Goal: Task Accomplishment & Management: Complete application form

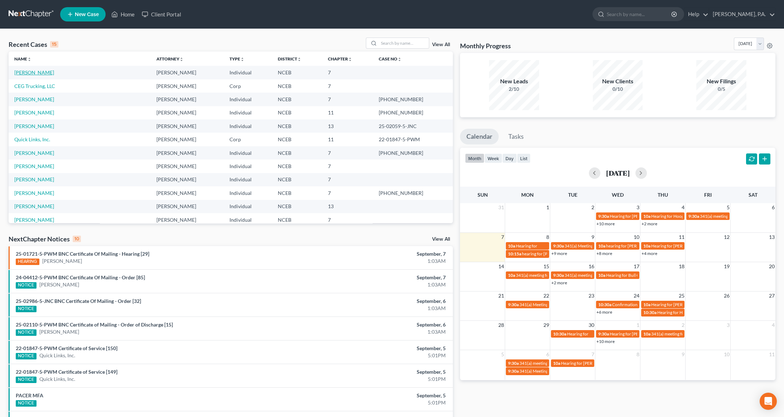
click at [23, 72] on link "[PERSON_NAME]" at bounding box center [34, 72] width 40 height 6
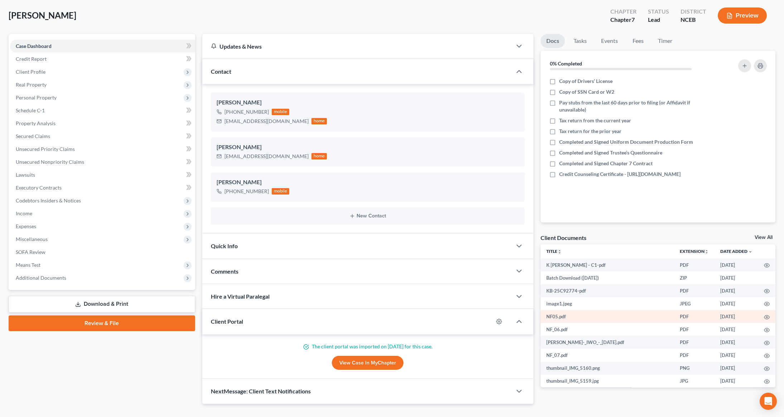
scroll to position [16, 0]
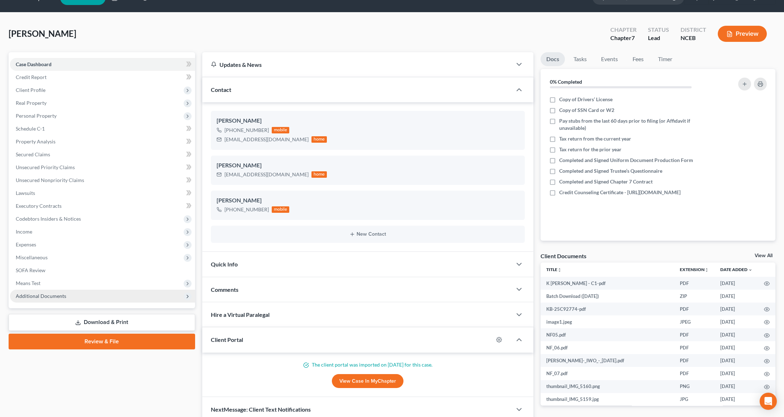
click at [35, 298] on span "Additional Documents" at bounding box center [41, 296] width 50 height 6
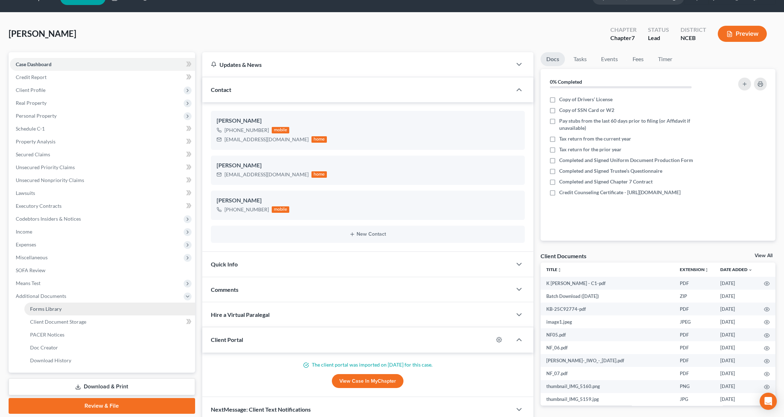
click at [48, 309] on span "Forms Library" at bounding box center [45, 309] width 31 height 6
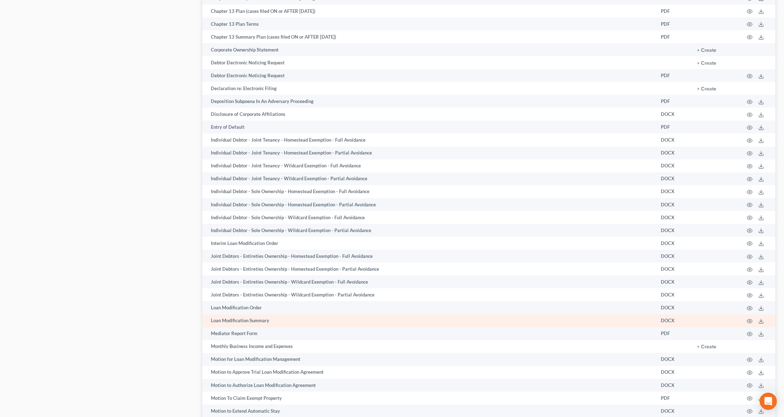
scroll to position [496, 0]
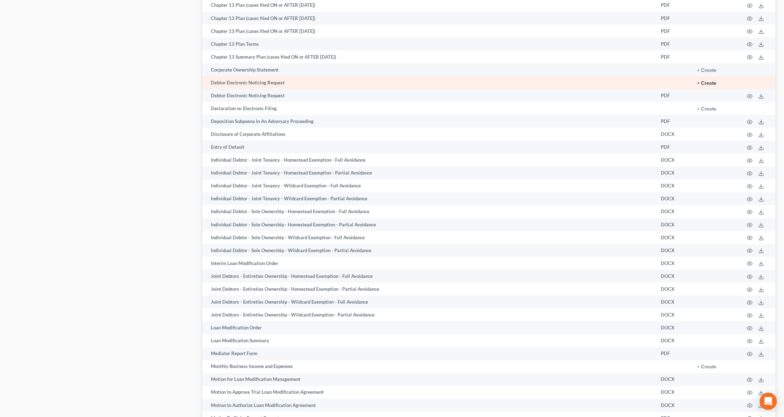
click at [705, 84] on button "+ Create" at bounding box center [706, 83] width 19 height 5
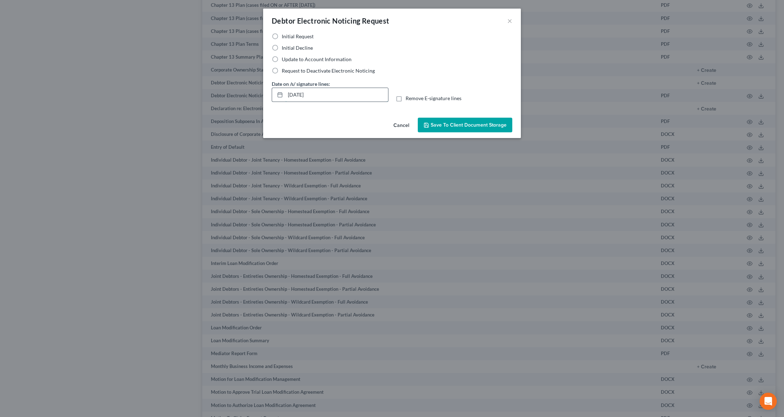
click at [332, 92] on input "[DATE]" at bounding box center [336, 95] width 103 height 14
click at [300, 94] on input "[DATE]" at bounding box center [336, 95] width 103 height 14
type input "[DATE]"
click at [467, 130] on button "Save to Client Document Storage" at bounding box center [465, 125] width 94 height 15
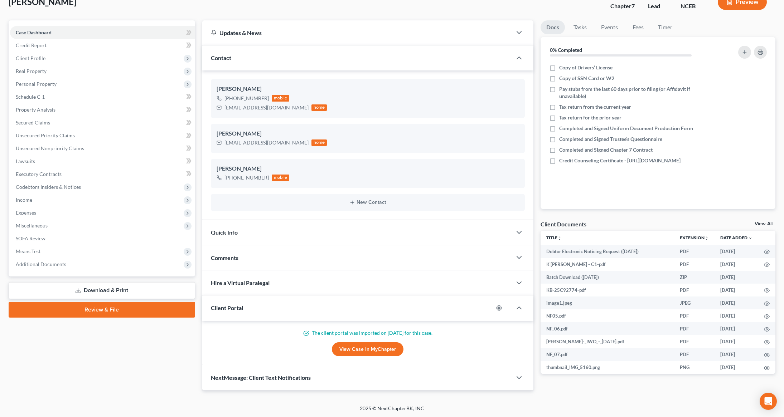
scroll to position [49, 0]
click at [108, 292] on link "Download & Print" at bounding box center [102, 290] width 186 height 17
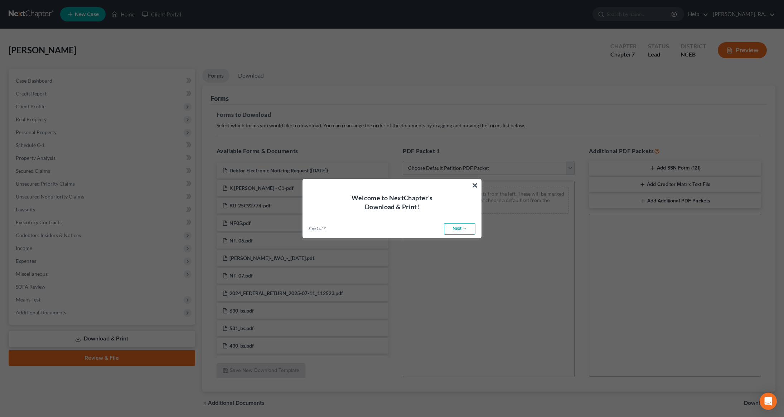
click at [468, 229] on link "Next →" at bounding box center [459, 228] width 31 height 11
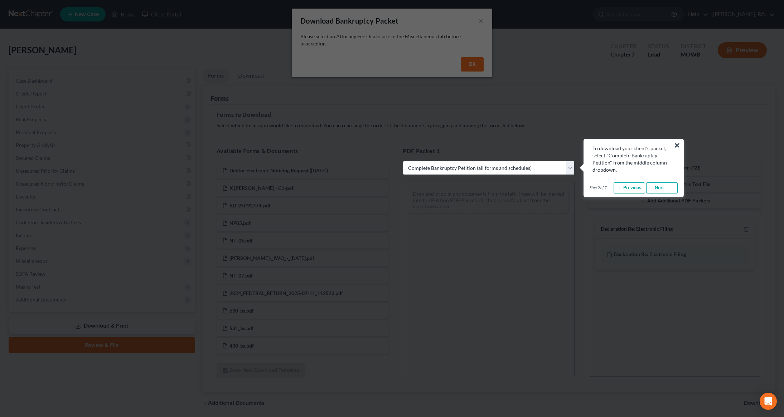
click at [660, 190] on link "Next →" at bounding box center [661, 188] width 31 height 11
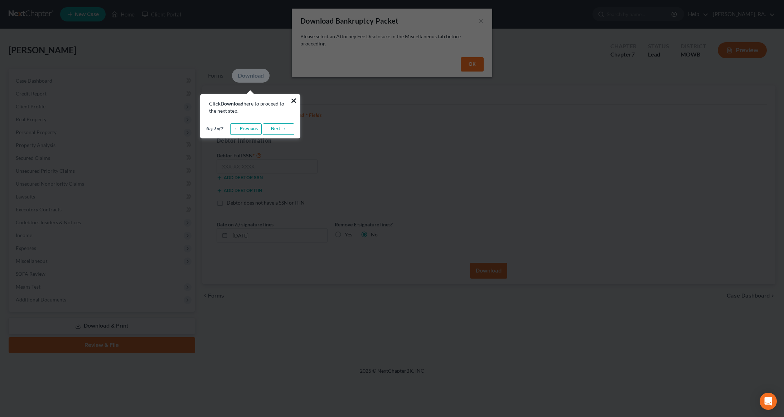
click at [293, 101] on button "×" at bounding box center [293, 100] width 7 height 11
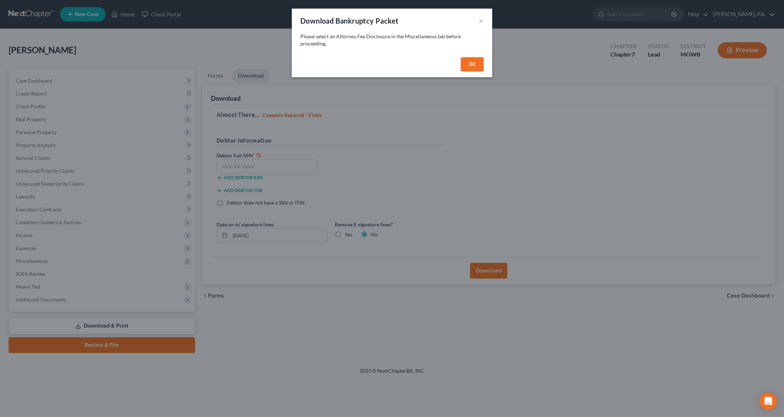
click at [481, 61] on button "OK" at bounding box center [472, 64] width 23 height 14
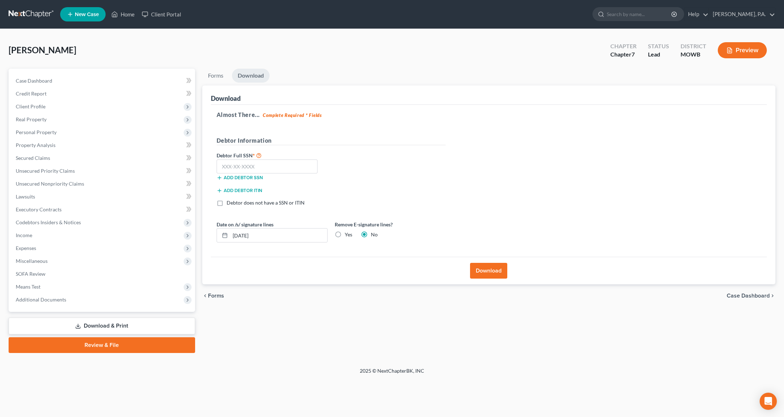
click at [96, 327] on link "Download & Print" at bounding box center [102, 326] width 186 height 17
click at [97, 320] on link "Download & Print" at bounding box center [102, 326] width 186 height 17
click at [218, 71] on link "Forms" at bounding box center [215, 76] width 27 height 14
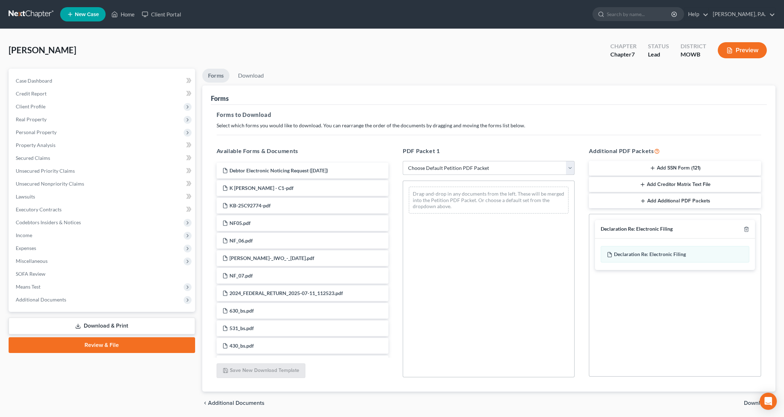
click at [569, 167] on select "Choose Default Petition PDF Packet Complete Bankruptcy Petition (all forms and …" at bounding box center [489, 168] width 172 height 14
select select "5"
click at [403, 161] on select "Choose Default Petition PDF Packet Complete Bankruptcy Petition (all forms and …" at bounding box center [489, 168] width 172 height 14
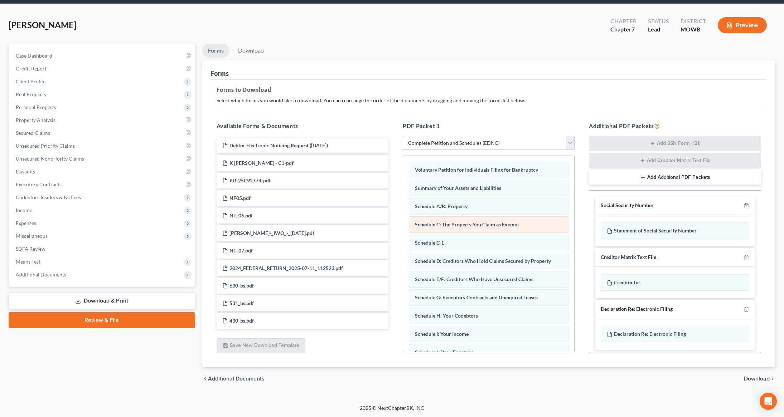
scroll to position [25, 0]
click at [747, 258] on line "button" at bounding box center [747, 257] width 0 height 1
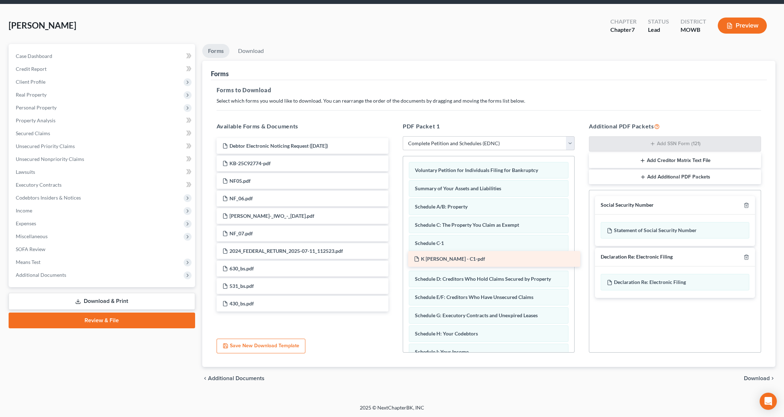
drag, startPoint x: 257, startPoint y: 164, endPoint x: 448, endPoint y: 260, distance: 214.3
click at [394, 260] on div "K [PERSON_NAME] - C1-pdf Debtor Electronic Noticing Request ([DATE]) K [PERSON_…" at bounding box center [302, 225] width 183 height 174
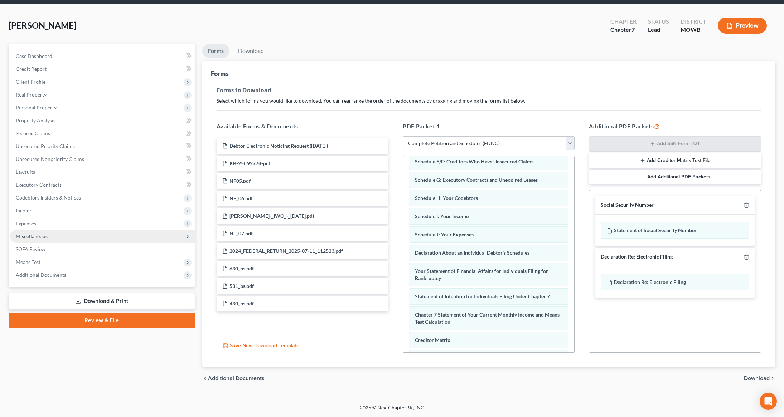
click at [37, 236] on span "Miscellaneous" at bounding box center [32, 236] width 32 height 6
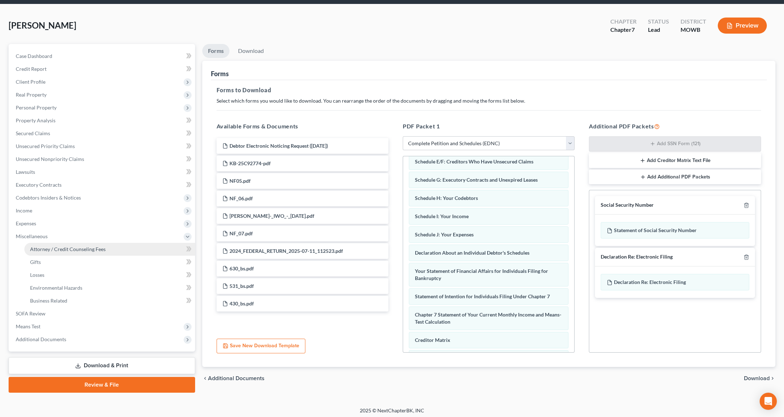
click at [44, 248] on span "Attorney / Credit Counseling Fees" at bounding box center [68, 249] width 76 height 6
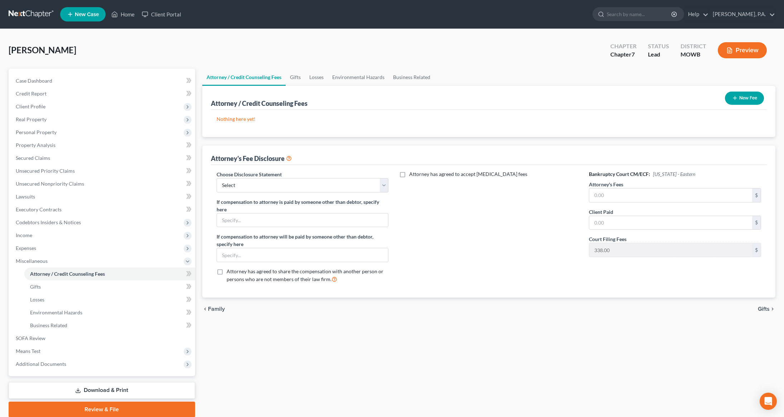
click at [739, 96] on button "New Fee" at bounding box center [744, 98] width 39 height 13
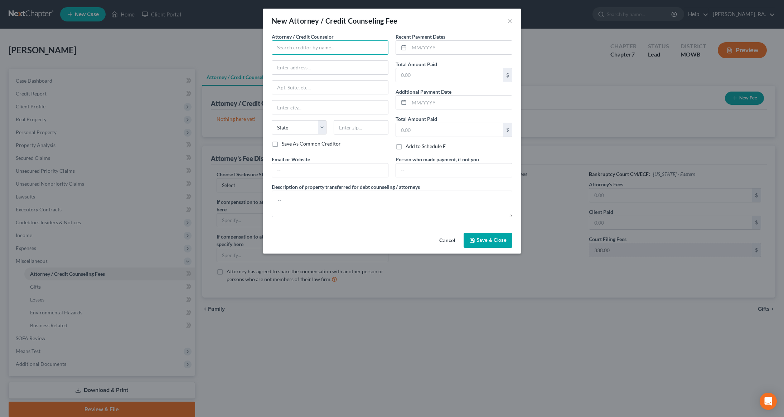
click at [365, 50] on input "text" at bounding box center [330, 47] width 117 height 14
type input "U"
type input "e"
click at [312, 72] on div "US Bankruptcy Court, EDNC" at bounding box center [314, 70] width 75 height 7
type input "US Bankruptcy Court, EDNC"
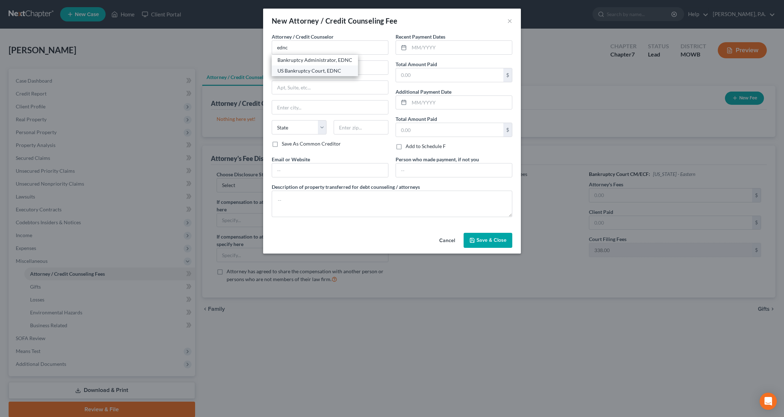
type input "P.O. Box 791"
type input "[GEOGRAPHIC_DATA]"
select select "28"
type input "27601"
click at [424, 74] on input "text" at bounding box center [449, 75] width 107 height 14
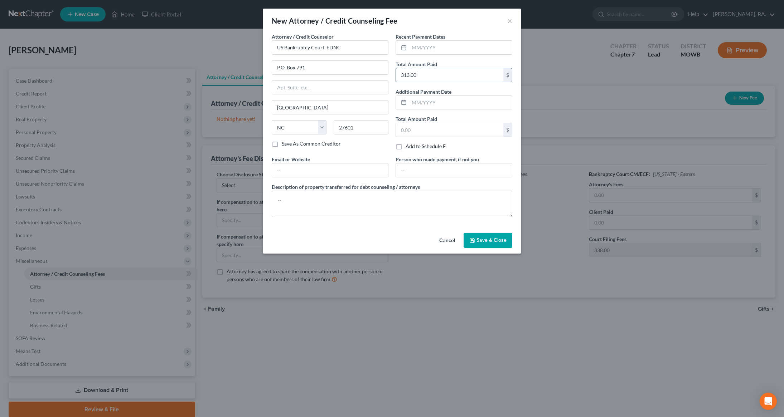
click at [430, 76] on input "313.00" at bounding box center [449, 75] width 107 height 14
click at [446, 74] on input "313.00" at bounding box center [449, 75] width 107 height 14
drag, startPoint x: 445, startPoint y: 74, endPoint x: 358, endPoint y: 74, distance: 86.3
click at [358, 74] on div "Attorney / Credit Counselor * US Bankruptcy Court, EDNC P.O. [GEOGRAPHIC_DATA] …" at bounding box center [392, 128] width 248 height 190
type input "338.00"
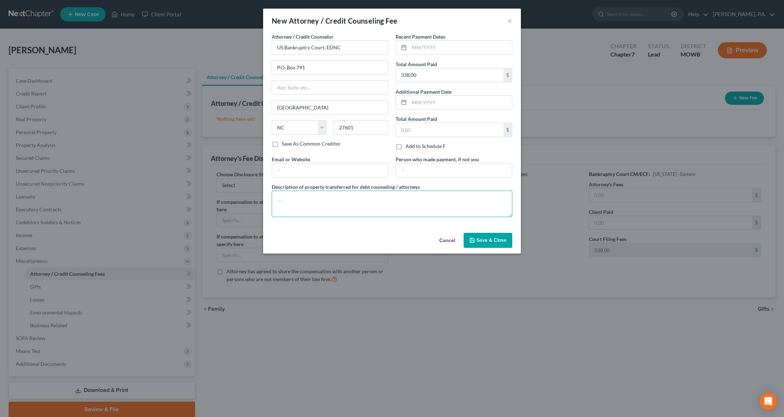
click at [359, 198] on textarea at bounding box center [392, 204] width 241 height 26
type textarea "Filing Fee"
click at [495, 246] on button "Save & Close" at bounding box center [488, 240] width 49 height 15
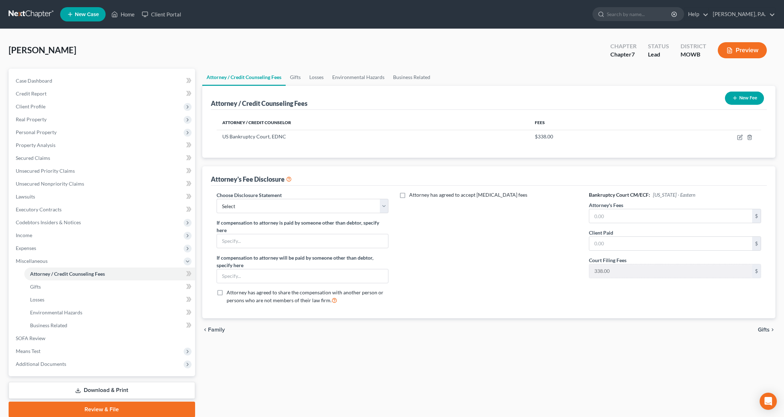
click at [742, 98] on button "New Fee" at bounding box center [744, 98] width 39 height 13
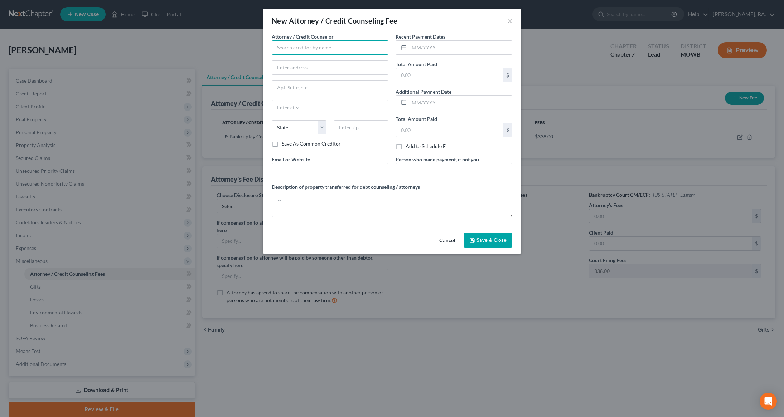
click at [363, 45] on input "text" at bounding box center [330, 47] width 117 height 14
click at [314, 61] on div "NextChapter" at bounding box center [314, 60] width 74 height 7
type input "NextChapter"
type input "[STREET_ADDRESS]"
type input "Columbus"
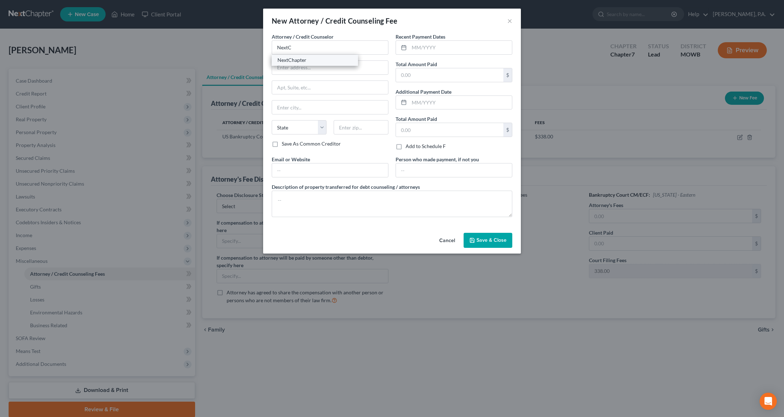
select select "36"
type input "43215"
click at [441, 78] on input "text" at bounding box center [449, 75] width 107 height 14
type input "100.00"
click at [302, 212] on textarea at bounding box center [392, 204] width 241 height 26
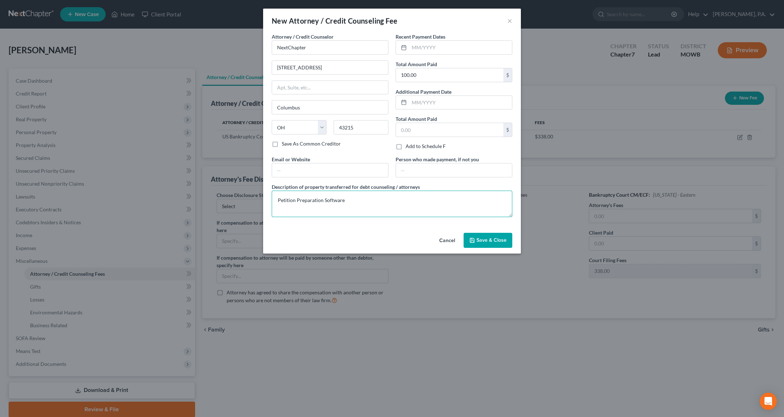
type textarea "Petition Preparation Software"
click at [486, 243] on span "Save & Close" at bounding box center [491, 240] width 30 height 6
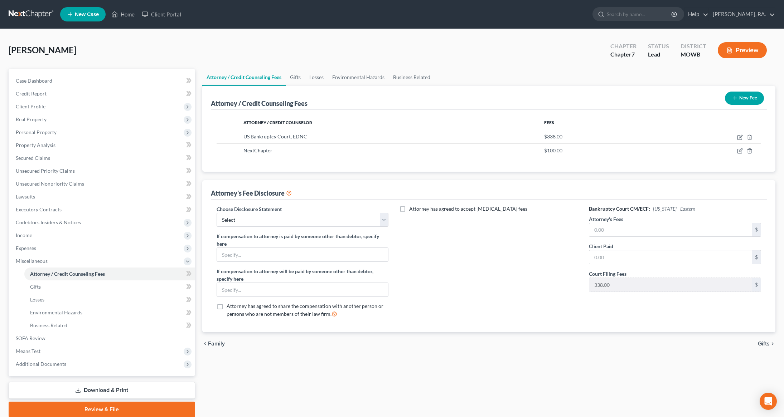
click at [737, 98] on button "New Fee" at bounding box center [744, 98] width 39 height 13
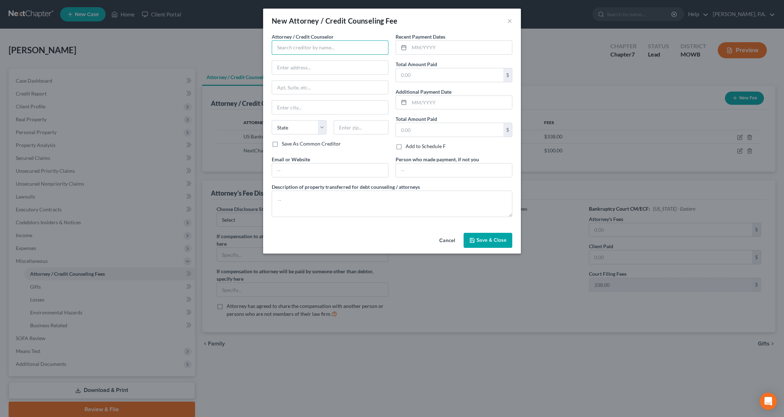
click at [321, 51] on input "text" at bounding box center [330, 47] width 117 height 14
click at [317, 60] on div "Butterfly Financial Education, Inc." at bounding box center [314, 60] width 75 height 7
type input "Butterfly Financial Education, Inc."
type input "[STREET_ADDRESS]"
type input "[PERSON_NAME]"
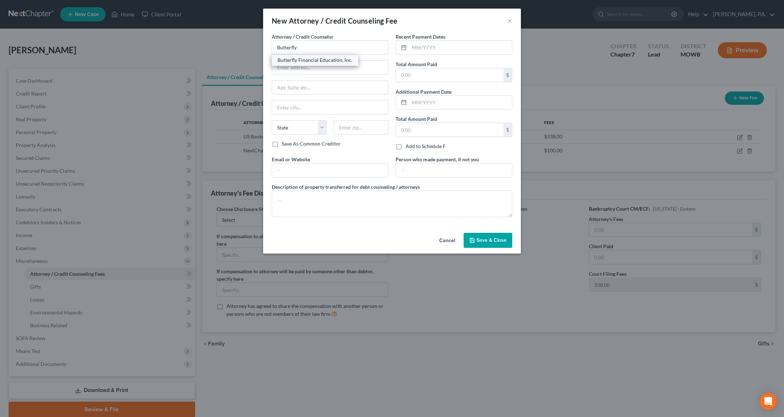
select select "28"
type input "27520"
click at [439, 76] on input "text" at bounding box center [449, 75] width 107 height 14
type input "37.00"
click at [352, 206] on textarea at bounding box center [392, 204] width 241 height 26
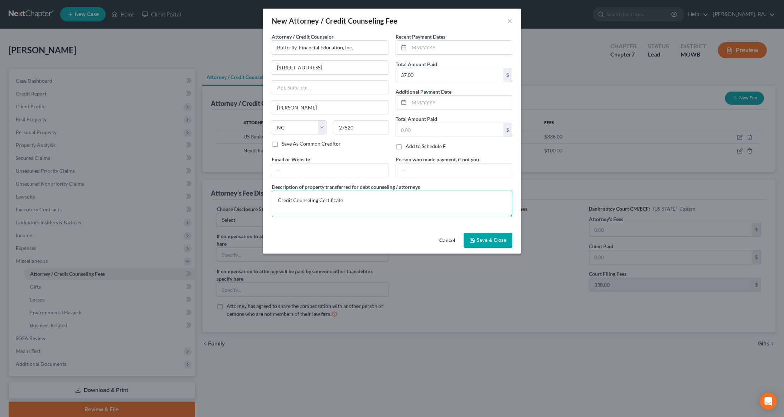
type textarea "Credit Counseling Certificate"
click at [494, 238] on span "Save & Close" at bounding box center [491, 240] width 30 height 6
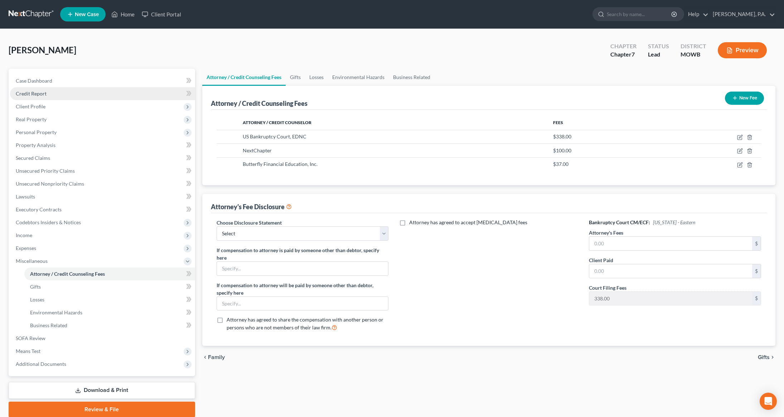
click at [38, 98] on link "Credit Report" at bounding box center [102, 93] width 185 height 13
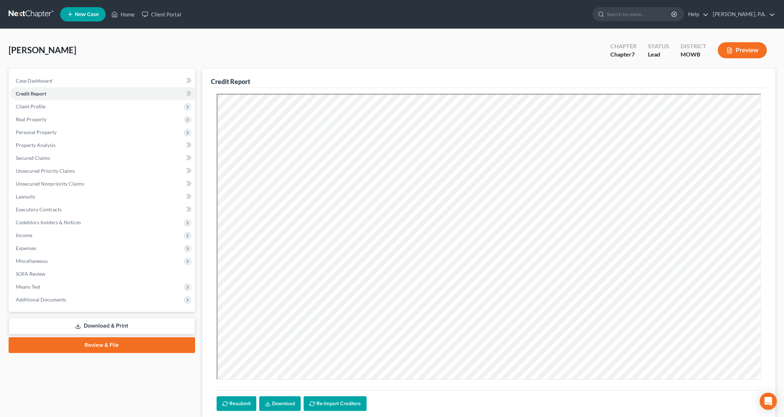
click at [38, 19] on link at bounding box center [32, 14] width 46 height 13
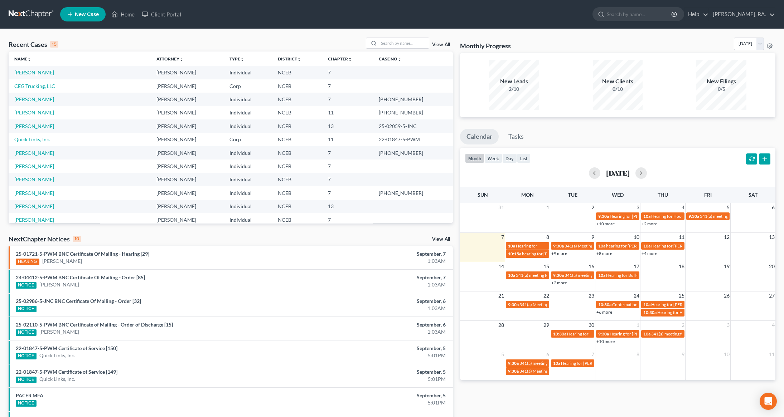
click at [28, 114] on link "[PERSON_NAME]" at bounding box center [34, 113] width 40 height 6
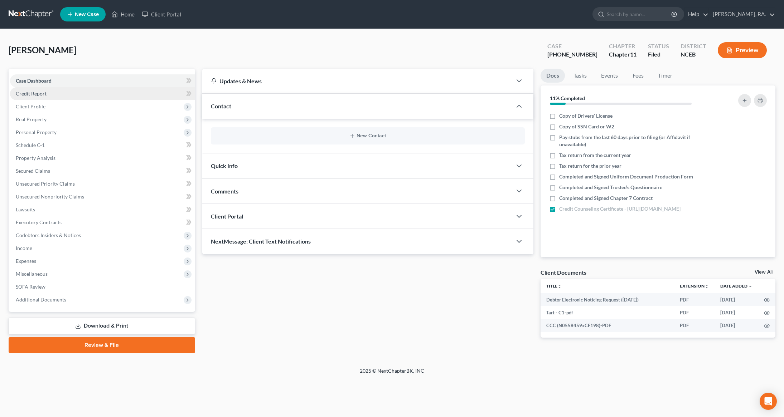
click at [45, 97] on link "Credit Report" at bounding box center [102, 93] width 185 height 13
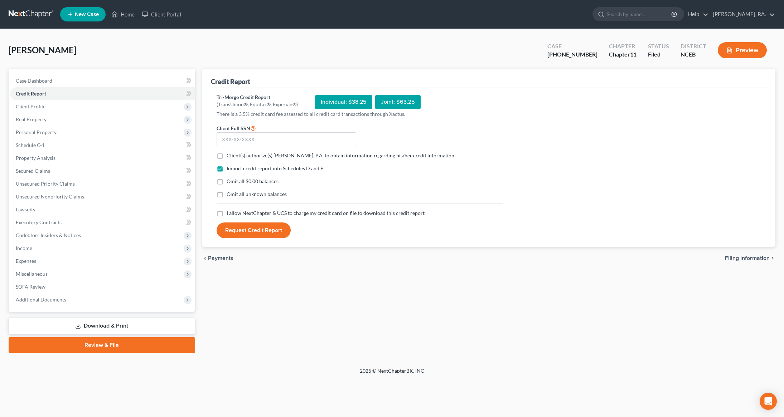
click at [23, 11] on link at bounding box center [32, 14] width 46 height 13
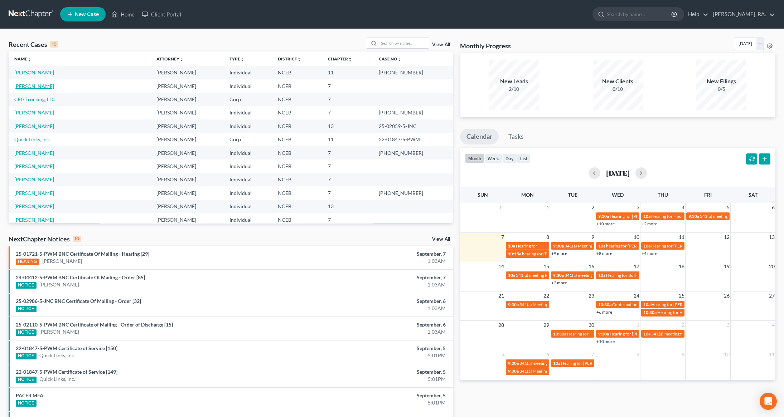
click at [34, 88] on link "[PERSON_NAME]" at bounding box center [34, 86] width 40 height 6
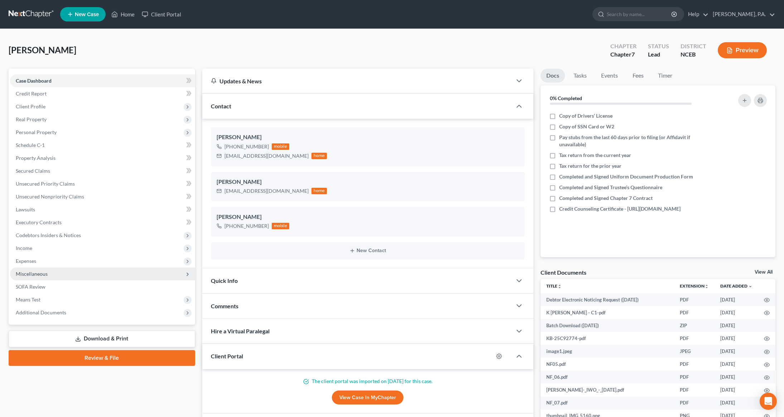
click at [70, 272] on span "Miscellaneous" at bounding box center [102, 274] width 185 height 13
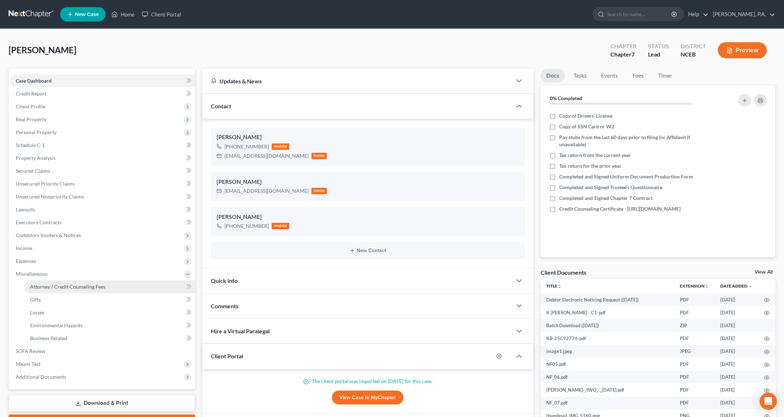
click at [76, 287] on span "Attorney / Credit Counseling Fees" at bounding box center [68, 287] width 76 height 6
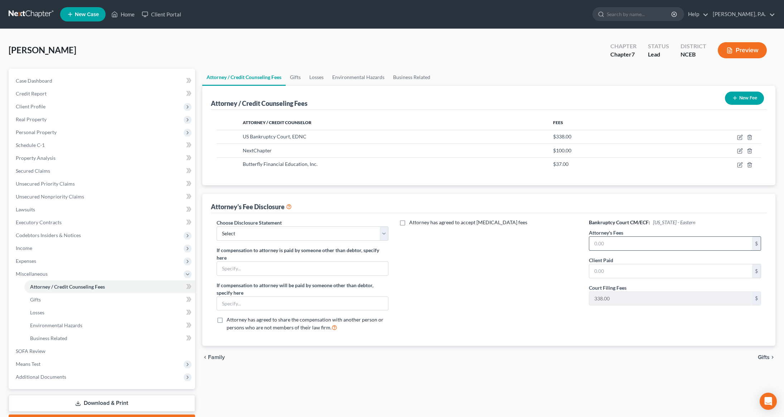
click at [662, 245] on input "text" at bounding box center [670, 244] width 163 height 14
type input "1,025.00"
click at [385, 227] on select "Select Attorney Disclosure Statement - Consumer Attorney Disclosure Statment - …" at bounding box center [303, 234] width 172 height 14
select select "0"
click at [217, 227] on select "Select Attorney Disclosure Statement - Consumer Attorney Disclosure Statment - …" at bounding box center [303, 234] width 172 height 14
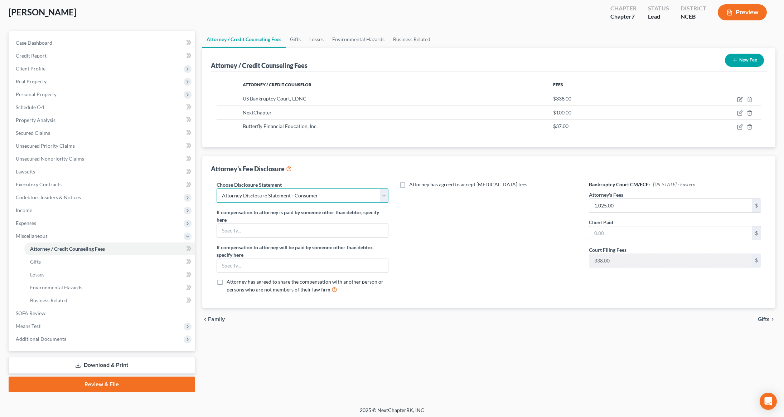
scroll to position [40, 0]
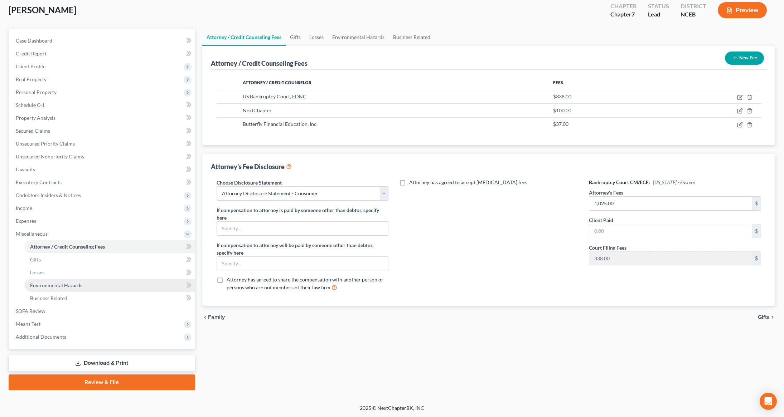
click at [79, 287] on span "Environmental Hazards" at bounding box center [56, 285] width 52 height 6
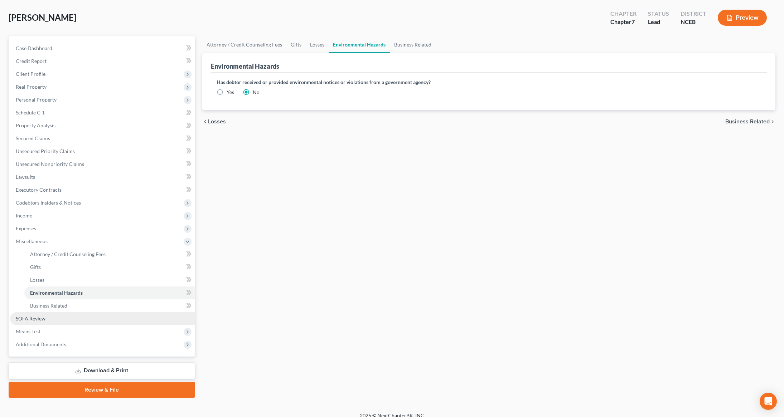
scroll to position [39, 0]
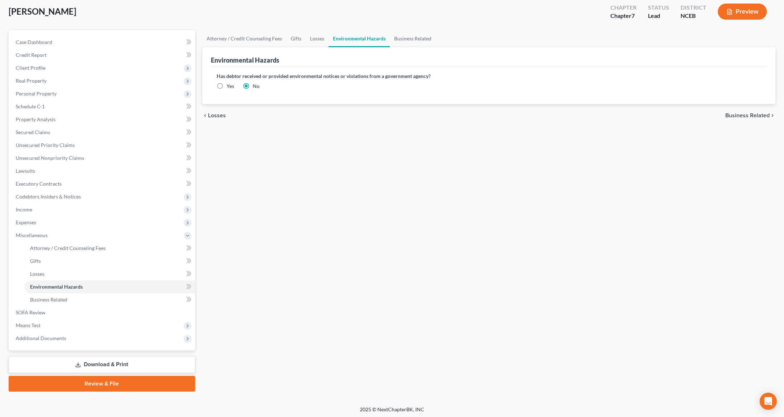
click at [99, 369] on link "Download & Print" at bounding box center [102, 364] width 186 height 17
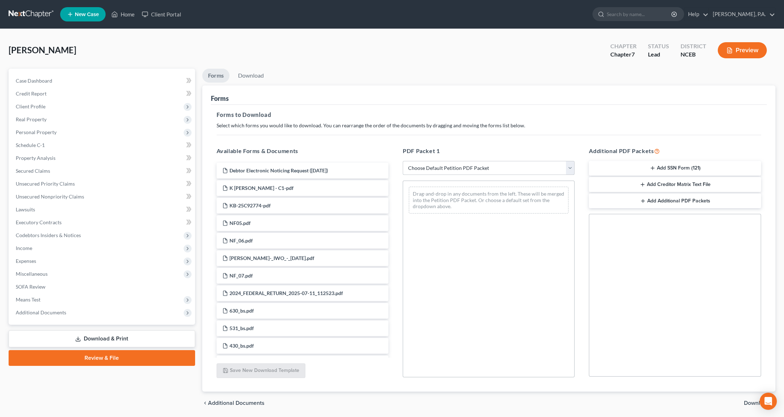
click at [572, 166] on select "Choose Default Petition PDF Packet Complete Bankruptcy Petition (all forms and …" at bounding box center [489, 168] width 172 height 14
select select "5"
click at [403, 161] on select "Choose Default Petition PDF Packet Complete Bankruptcy Petition (all forms and …" at bounding box center [489, 168] width 172 height 14
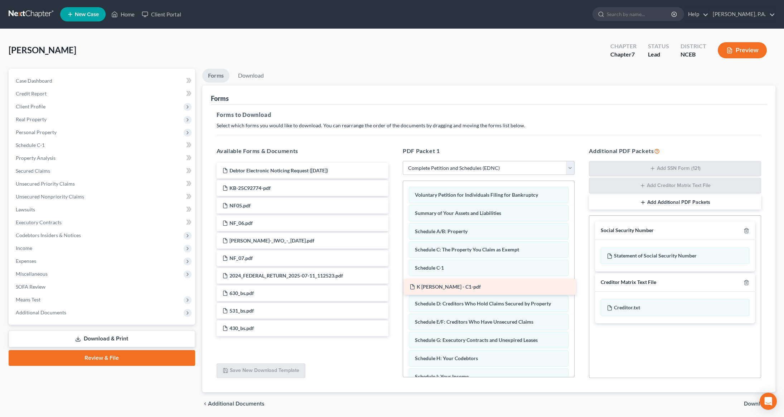
drag, startPoint x: 248, startPoint y: 193, endPoint x: 436, endPoint y: 292, distance: 212.0
click at [394, 292] on div "K [PERSON_NAME] - C1-pdf Debtor Electronic Noticing Request ([DATE]) K [PERSON_…" at bounding box center [302, 250] width 183 height 174
click at [746, 285] on icon "button" at bounding box center [746, 283] width 6 height 6
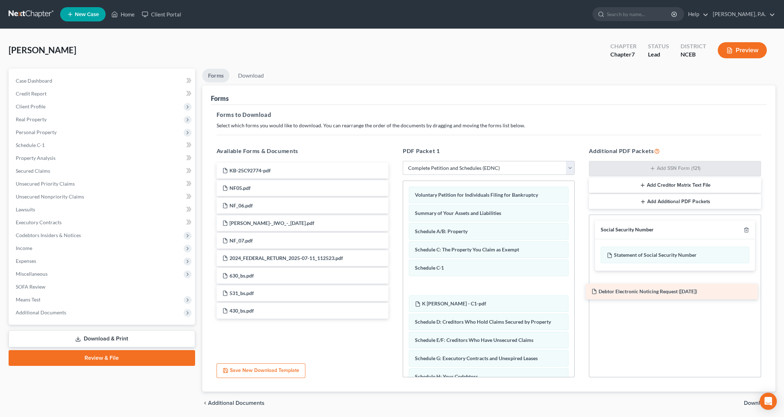
drag, startPoint x: 266, startPoint y: 173, endPoint x: 635, endPoint y: 294, distance: 388.7
click at [394, 294] on div "Debtor Electronic Noticing Request (09/07/2025) Debtor Electronic Noticing Requ…" at bounding box center [302, 241] width 183 height 156
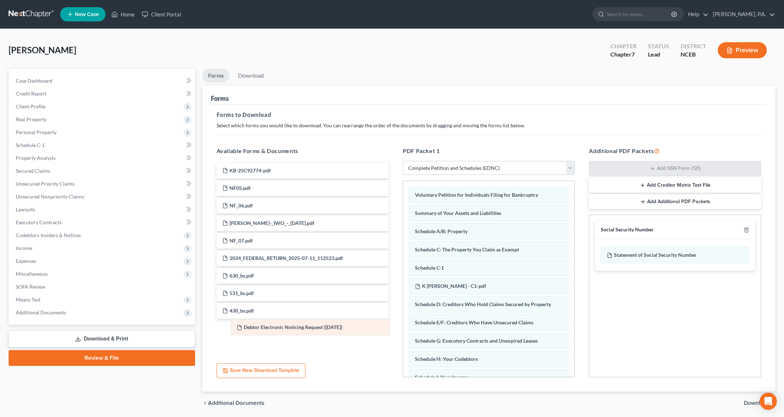
drag, startPoint x: 474, startPoint y: 288, endPoint x: 275, endPoint y: 271, distance: 199.4
click at [403, 276] on div "Debtor Electronic Noticing Request (09/07/2025) Voluntary Petition for Individu…" at bounding box center [488, 393] width 171 height 425
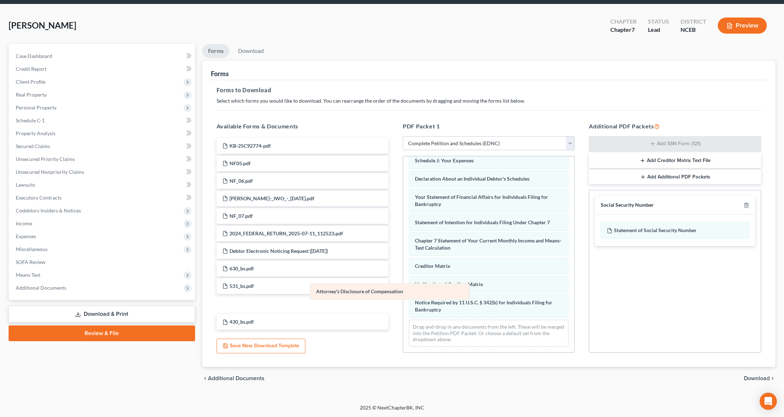
scroll to position [214, 0]
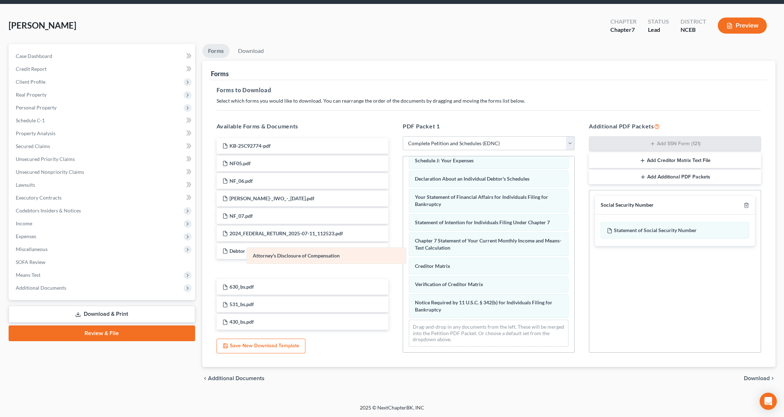
drag, startPoint x: 464, startPoint y: 314, endPoint x: 302, endPoint y: 260, distance: 171.0
click at [403, 260] on div "Attorney's Disclosure of Compensation Voluntary Petition for Individuals Filing…" at bounding box center [488, 149] width 171 height 407
click at [752, 378] on span "Download" at bounding box center [757, 379] width 26 height 6
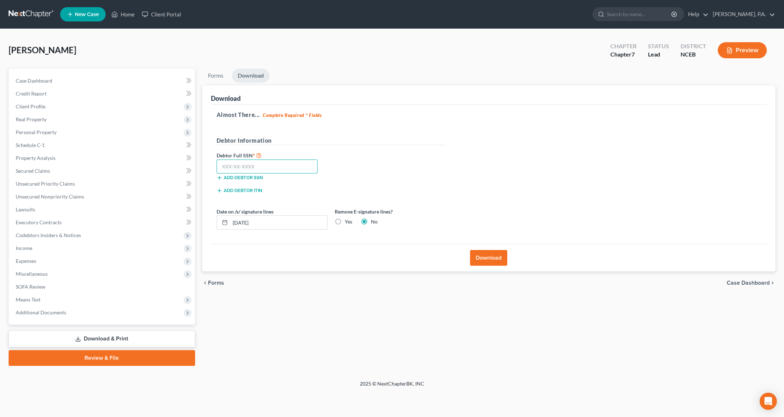
click at [272, 167] on input "text" at bounding box center [267, 167] width 101 height 14
type input "244-69-9945"
click at [242, 223] on input "[DATE]" at bounding box center [278, 223] width 97 height 14
type input "[DATE]"
click at [481, 264] on button "Download" at bounding box center [488, 258] width 37 height 16
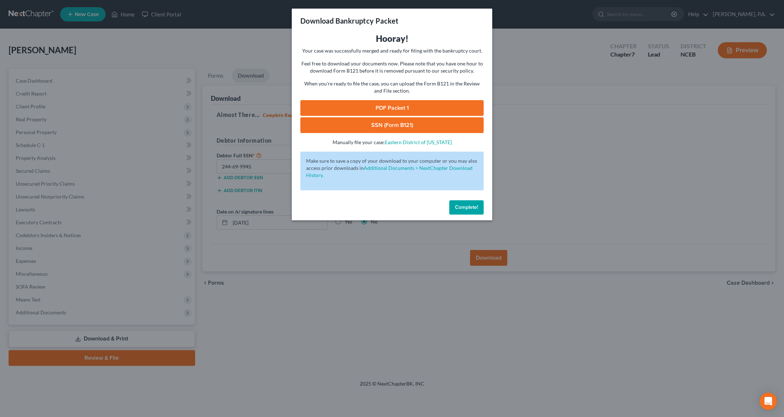
click at [402, 122] on link "SSN (Form B121)" at bounding box center [391, 125] width 183 height 16
click at [398, 109] on link "PDF Packet 1" at bounding box center [391, 108] width 183 height 16
click at [466, 208] on span "Complete!" at bounding box center [466, 207] width 23 height 6
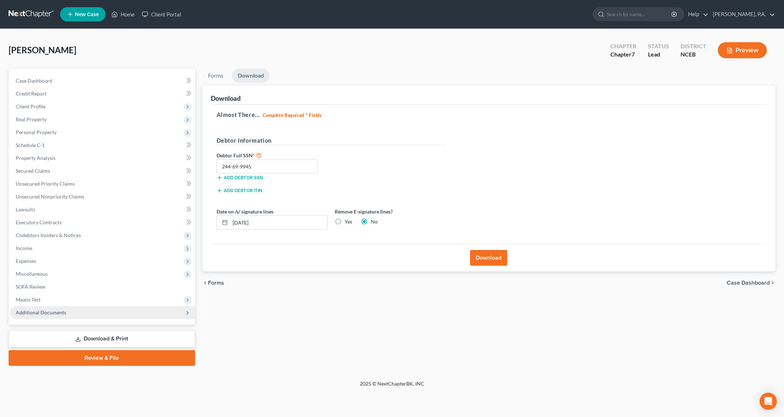
click at [70, 314] on span "Additional Documents" at bounding box center [102, 312] width 185 height 13
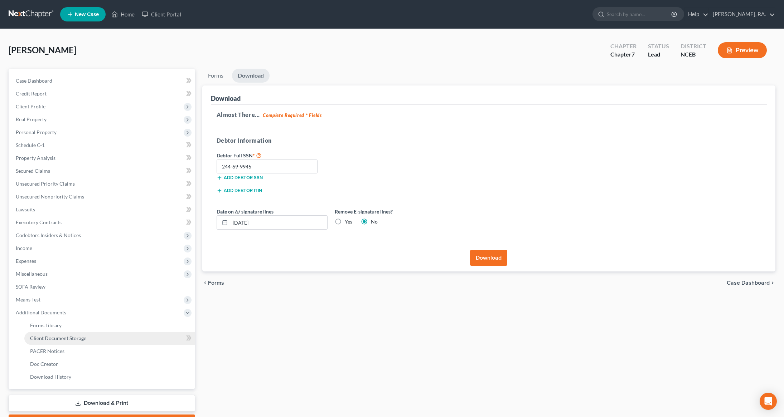
click at [67, 338] on span "Client Document Storage" at bounding box center [58, 338] width 56 height 6
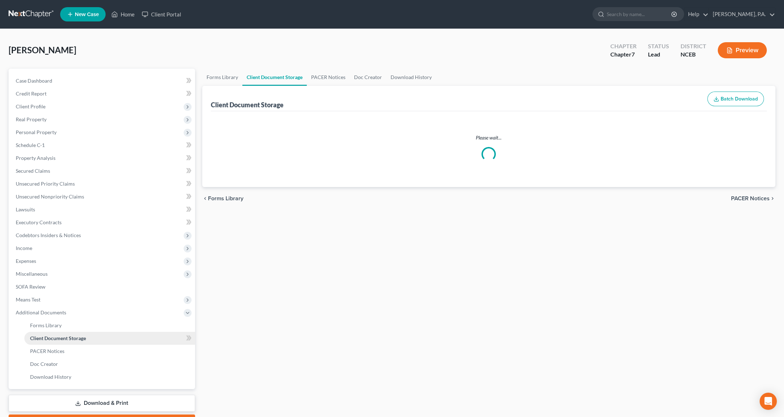
click at [67, 338] on span "Client Document Storage" at bounding box center [58, 338] width 56 height 6
select select "0"
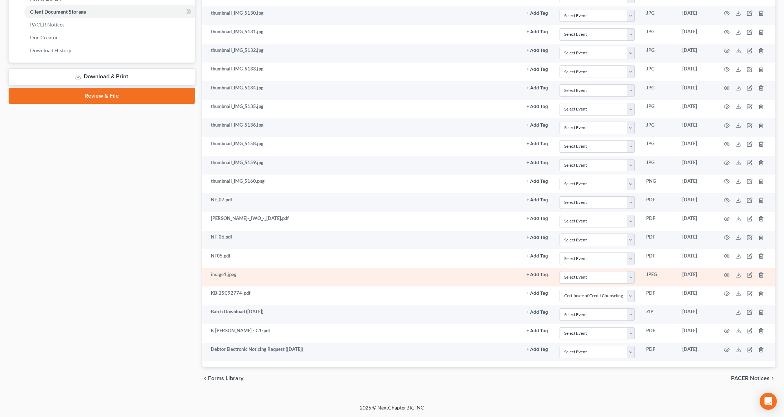
scroll to position [333, 0]
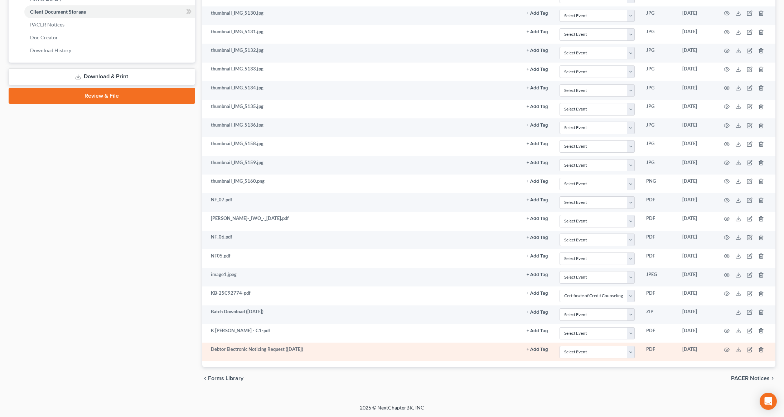
click at [730, 351] on td at bounding box center [745, 352] width 60 height 19
click at [724, 349] on icon "button" at bounding box center [727, 350] width 6 height 6
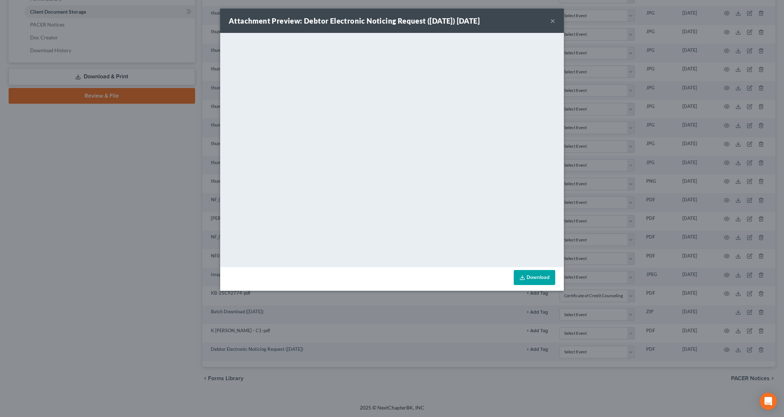
click at [554, 25] on button "×" at bounding box center [552, 20] width 5 height 9
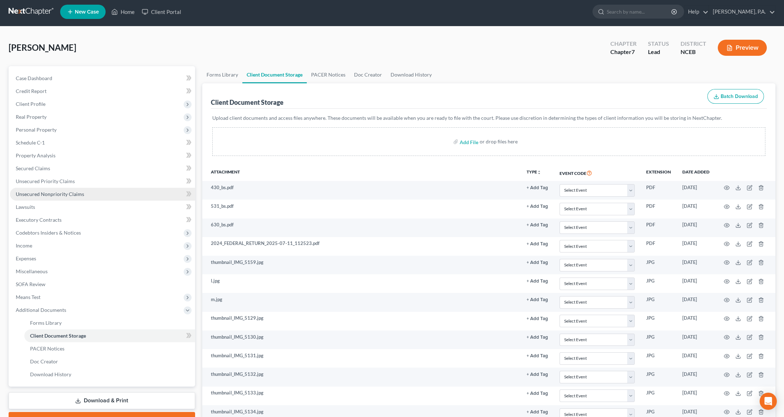
scroll to position [0, 0]
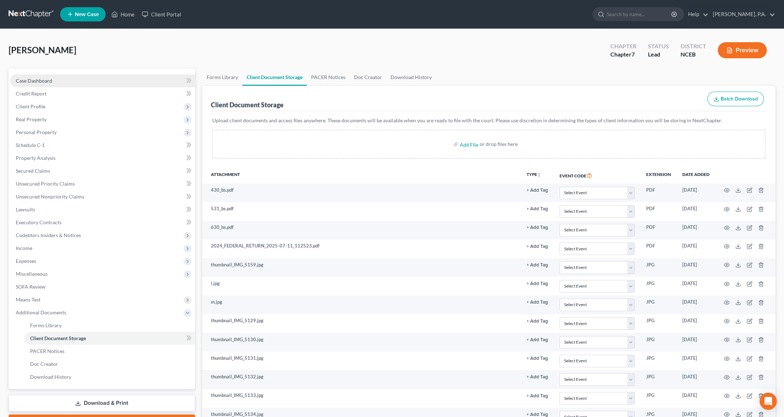
click at [61, 81] on link "Case Dashboard" at bounding box center [102, 80] width 185 height 13
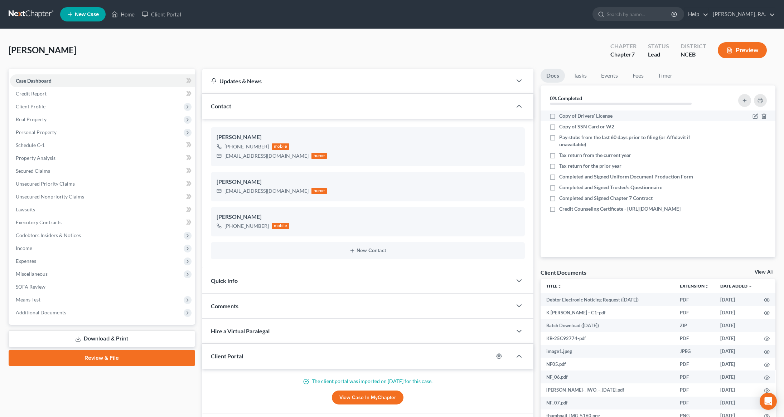
click at [559, 113] on label "Copy of Drivers’ License" at bounding box center [585, 115] width 53 height 7
click at [562, 113] on input "Copy of Drivers’ License" at bounding box center [564, 114] width 5 height 5
checkbox input "true"
click at [559, 126] on label "Copy of SSN Card or W2" at bounding box center [586, 126] width 55 height 7
click at [562, 126] on input "Copy of SSN Card or W2" at bounding box center [564, 125] width 5 height 5
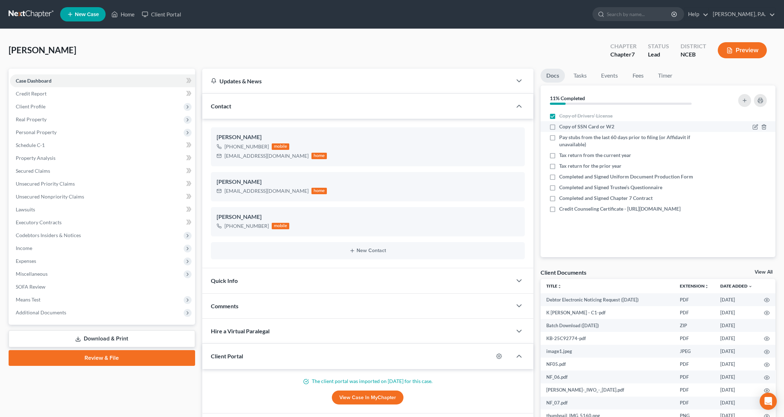
checkbox input "true"
click at [559, 155] on label "Tax return from the current year" at bounding box center [595, 155] width 72 height 7
click at [562, 155] on input "Tax return from the current year" at bounding box center [564, 154] width 5 height 5
checkbox input "true"
